Goal: Information Seeking & Learning: Learn about a topic

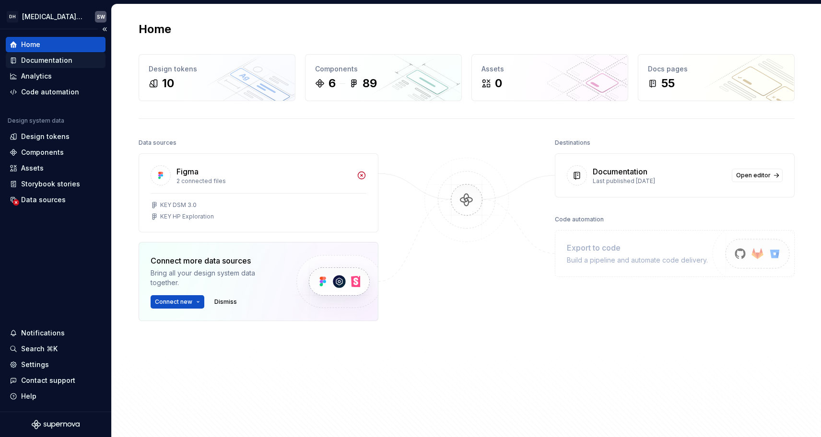
click at [50, 61] on div "Documentation" at bounding box center [46, 61] width 51 height 10
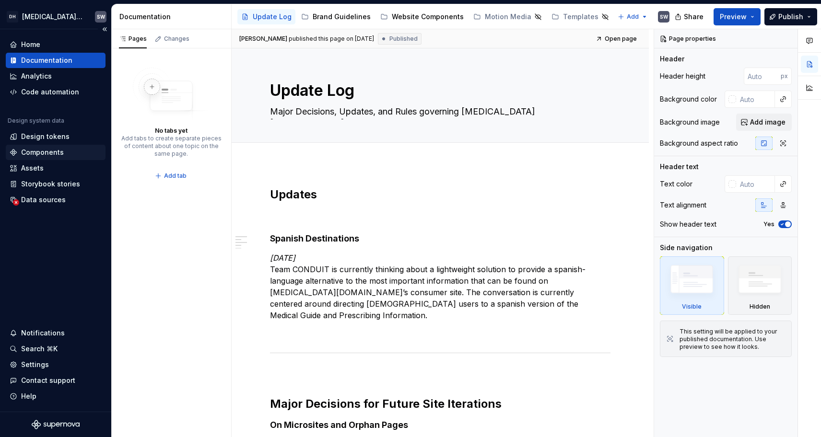
click at [52, 150] on div "Components" at bounding box center [42, 153] width 43 height 10
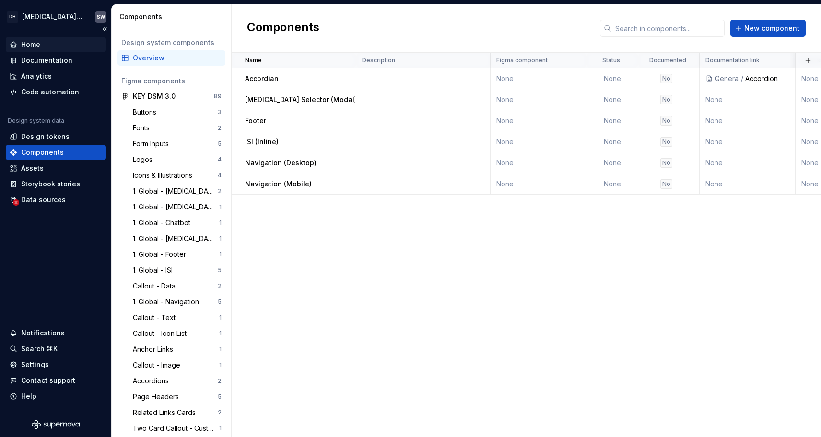
click at [40, 40] on div "Home" at bounding box center [56, 45] width 92 height 10
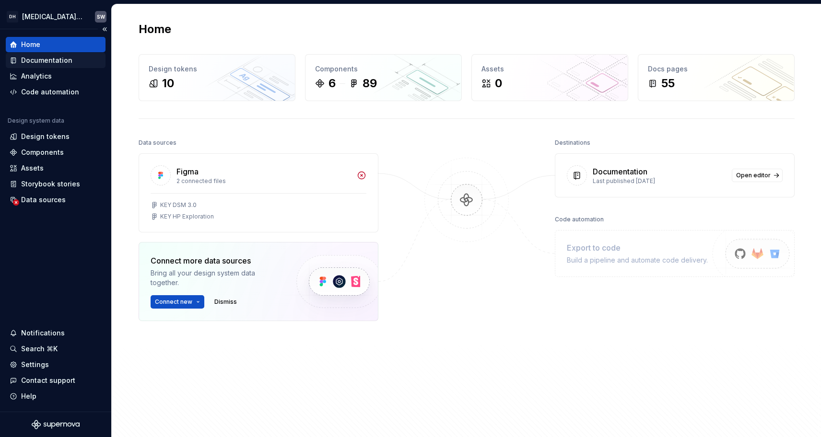
click at [43, 63] on div "Documentation" at bounding box center [46, 61] width 51 height 10
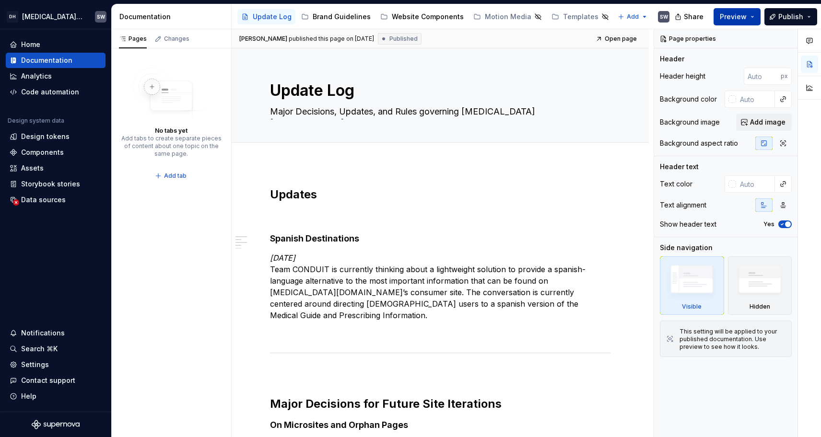
click at [753, 16] on button "Preview" at bounding box center [736, 16] width 47 height 17
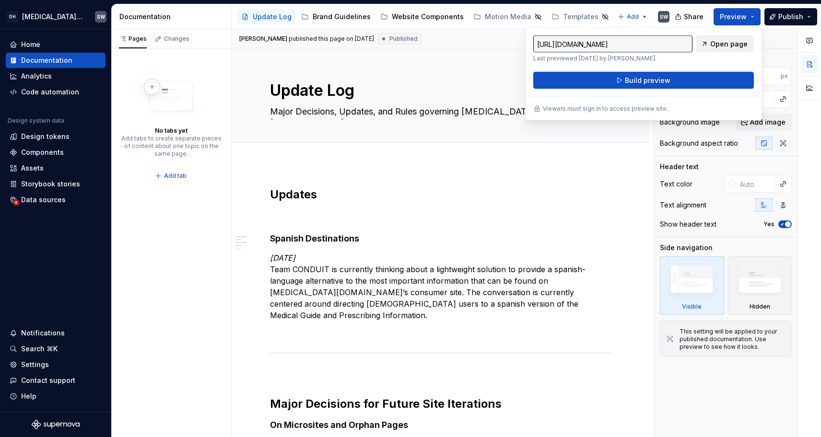
click at [730, 41] on span "Open page" at bounding box center [728, 44] width 37 height 10
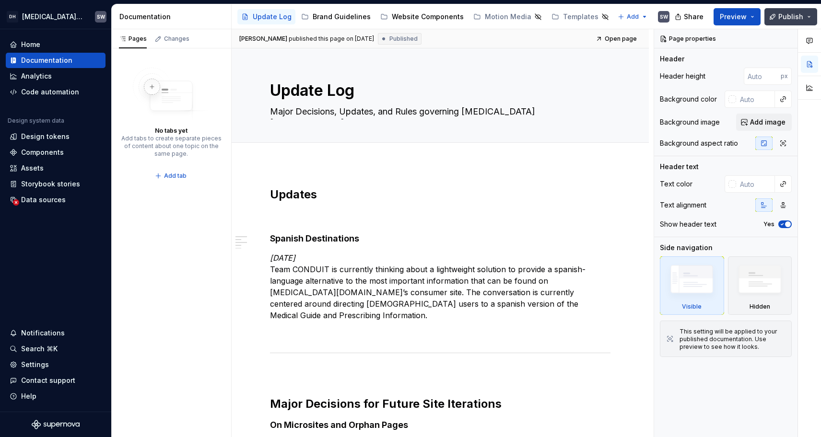
click at [809, 16] on button "Publish" at bounding box center [790, 16] width 53 height 17
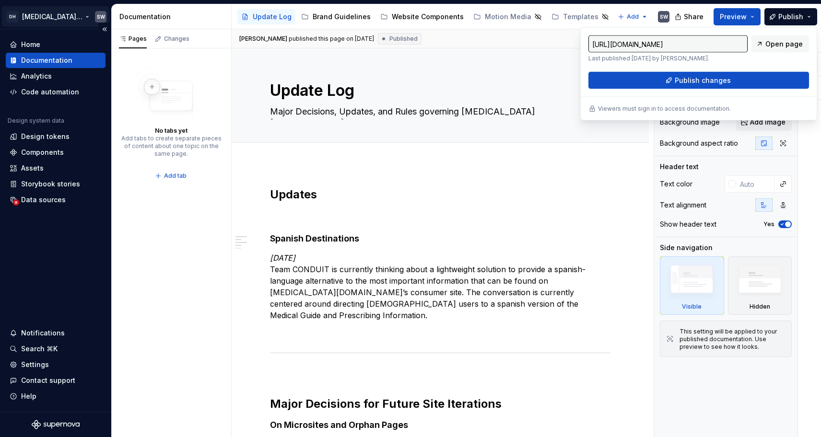
click at [87, 15] on html "DH KEYTRUDA Design System SW Home Documentation Analytics Code automation Desig…" at bounding box center [410, 218] width 821 height 437
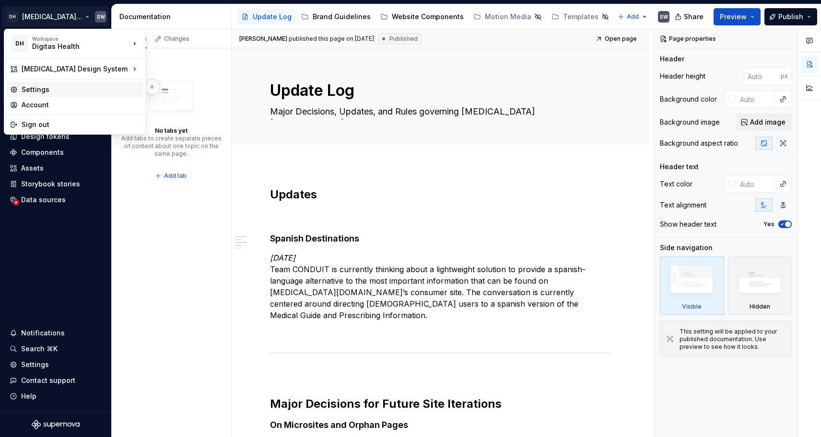
type textarea "*"
click at [64, 87] on div "Settings" at bounding box center [81, 90] width 118 height 10
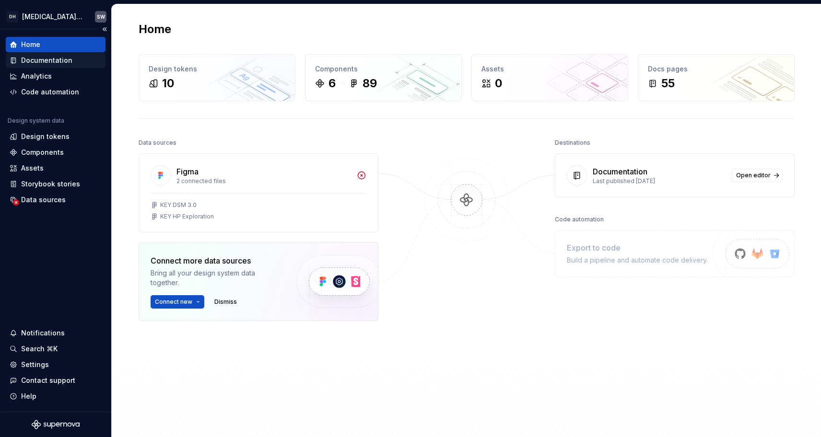
click at [51, 58] on div "Documentation" at bounding box center [46, 61] width 51 height 10
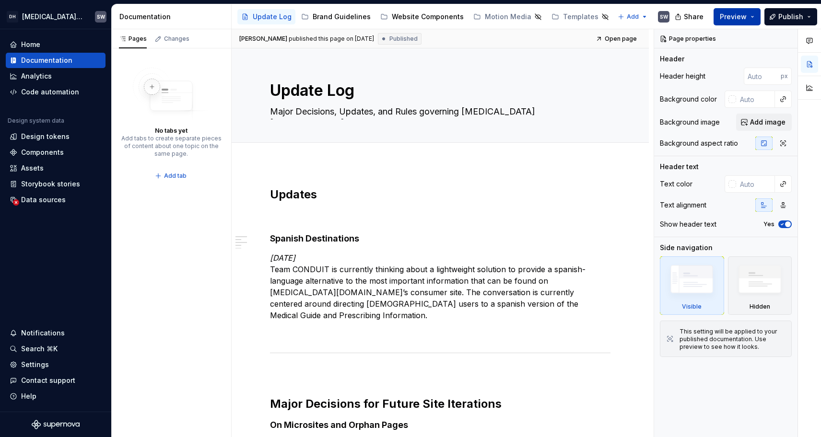
click at [735, 14] on span "Preview" at bounding box center [733, 17] width 27 height 10
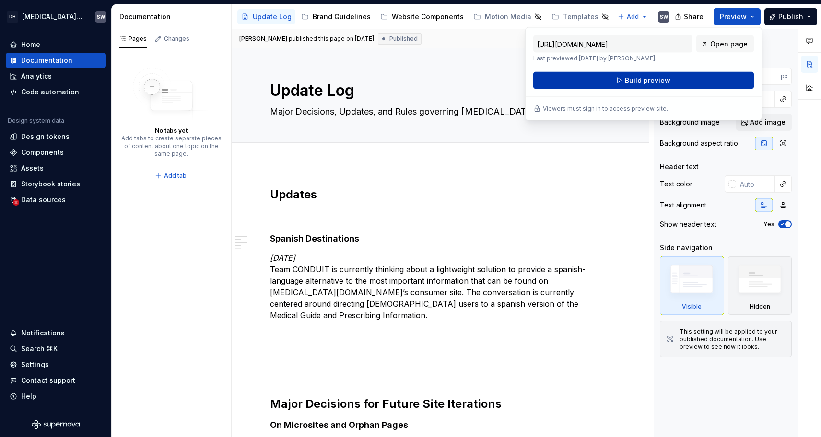
click at [647, 77] on span "Build preview" at bounding box center [648, 81] width 46 height 10
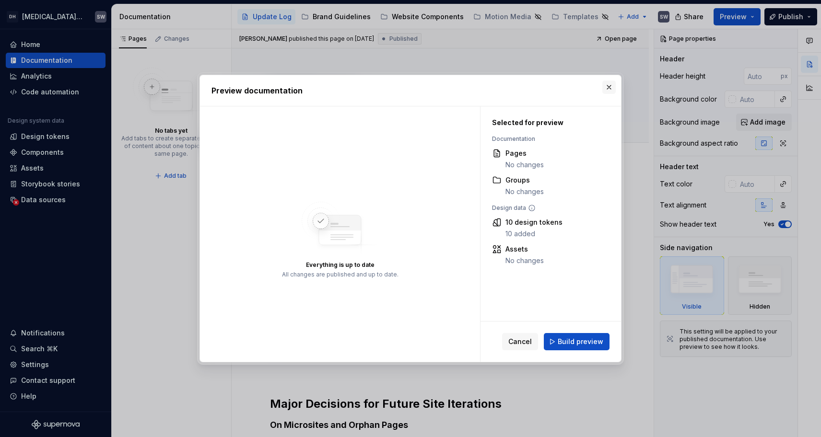
click at [610, 89] on button "button" at bounding box center [608, 87] width 13 height 13
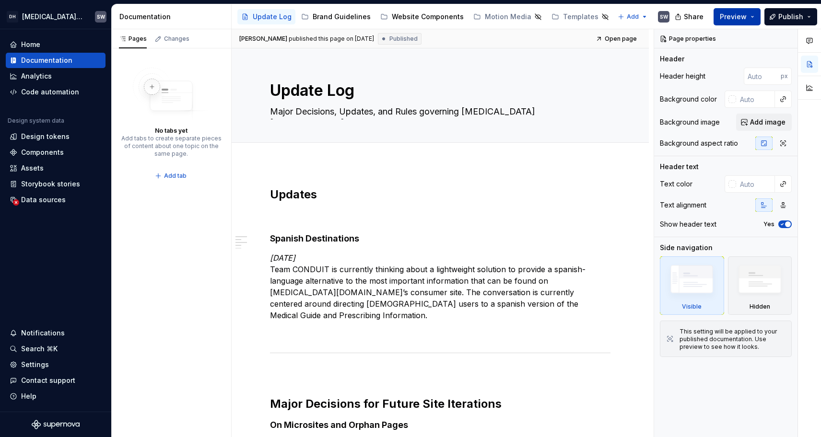
click at [754, 12] on button "Preview" at bounding box center [736, 16] width 47 height 17
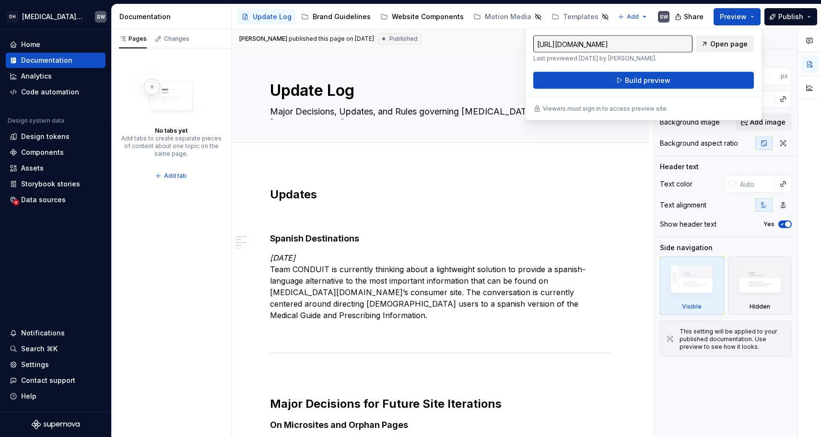
click at [726, 44] on span "Open page" at bounding box center [728, 44] width 37 height 10
type textarea "*"
